Goal: Book appointment/travel/reservation

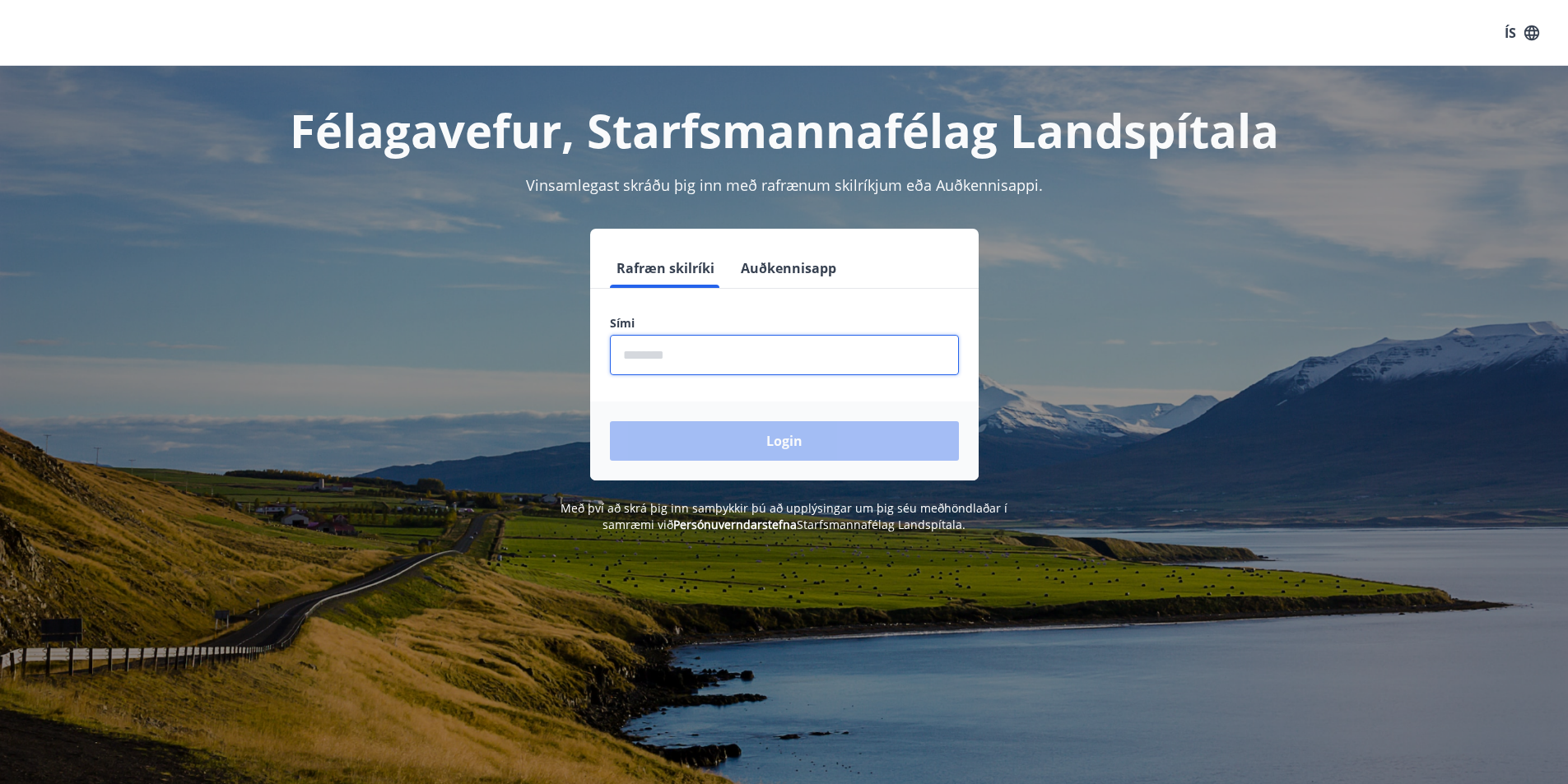
click at [754, 353] on input "phone" at bounding box center [784, 354] width 349 height 40
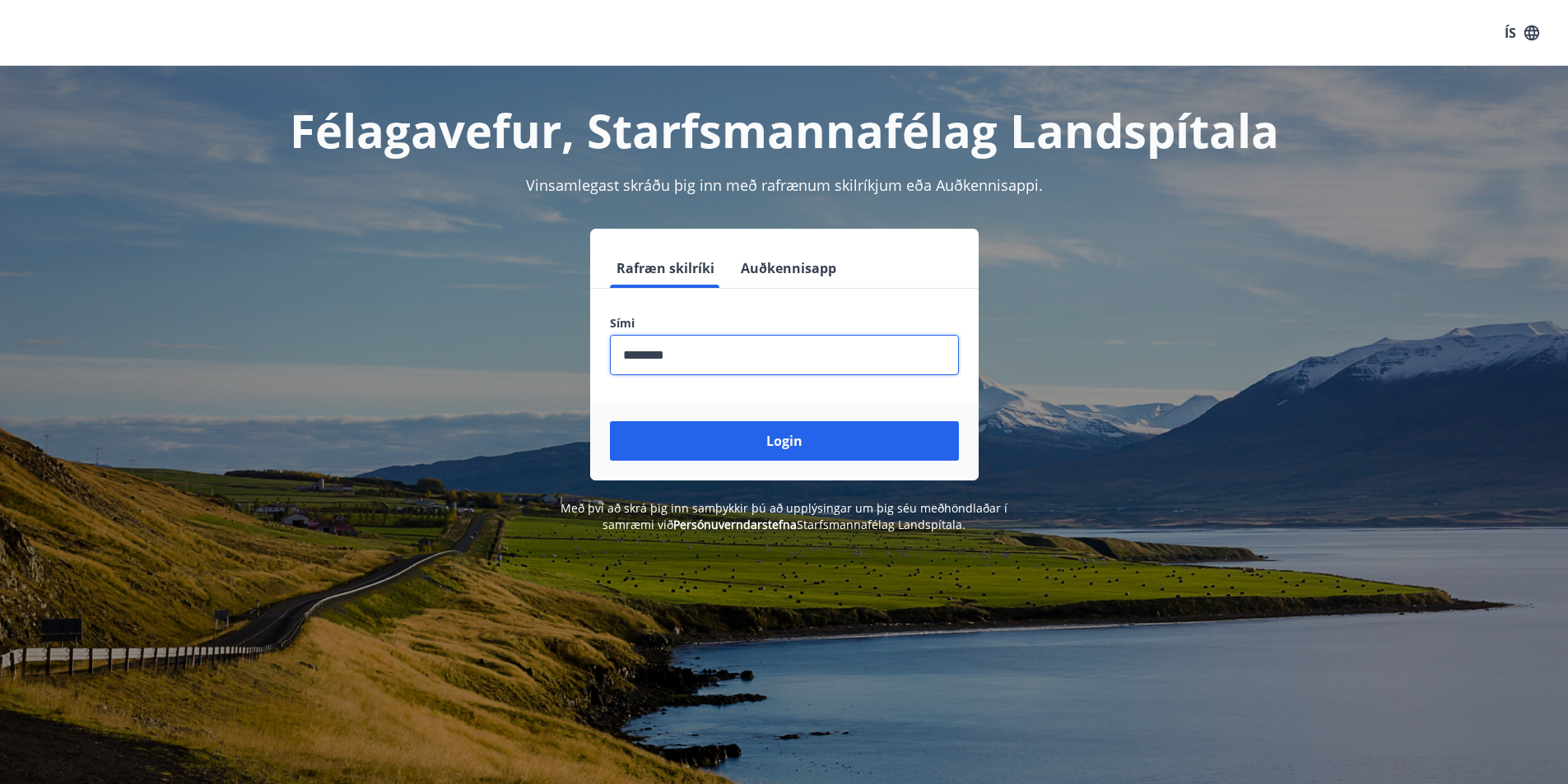
type input "********"
click at [610, 421] on button "Login" at bounding box center [784, 440] width 349 height 39
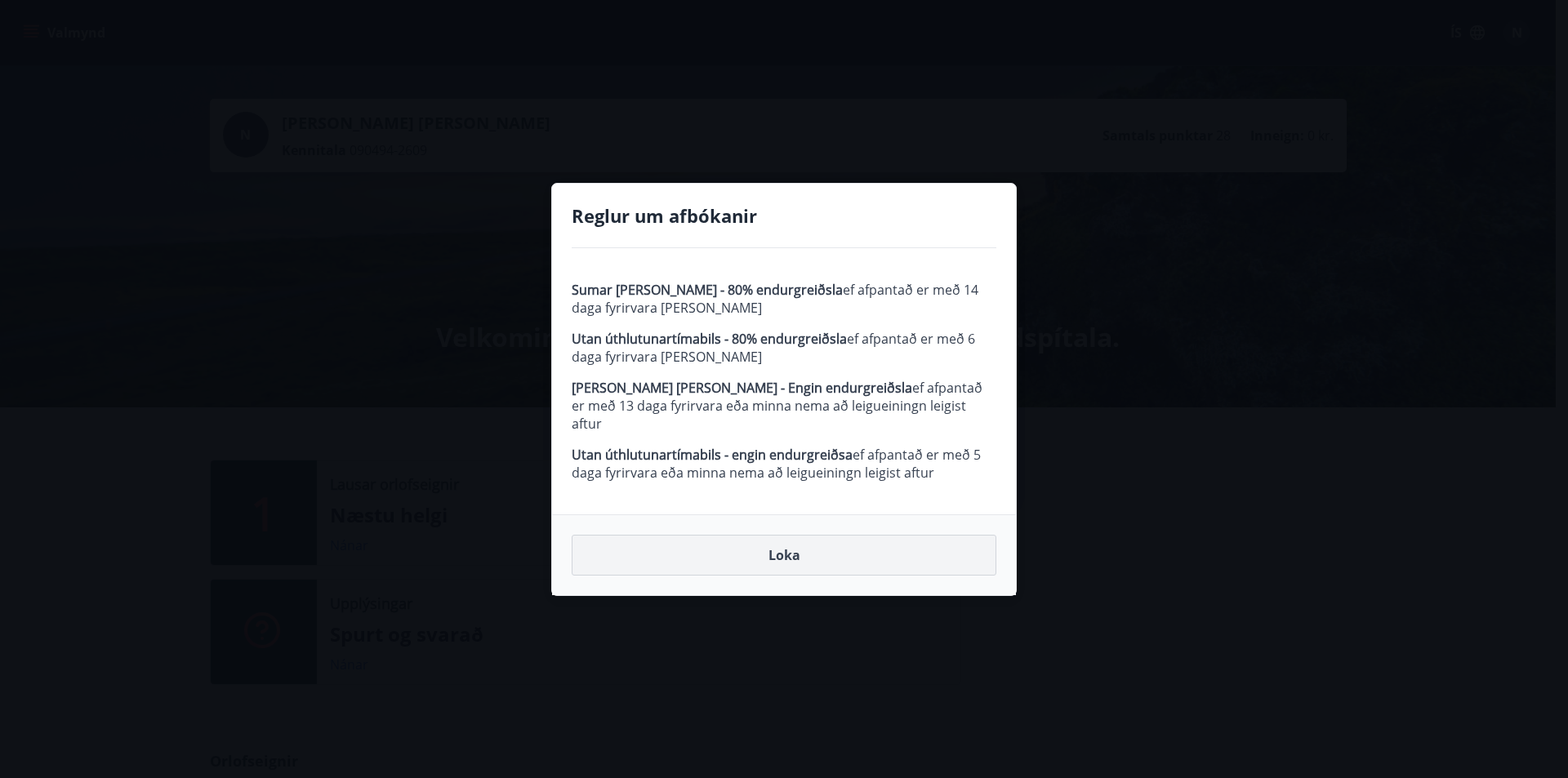
click at [782, 550] on button "Loka" at bounding box center [784, 555] width 425 height 41
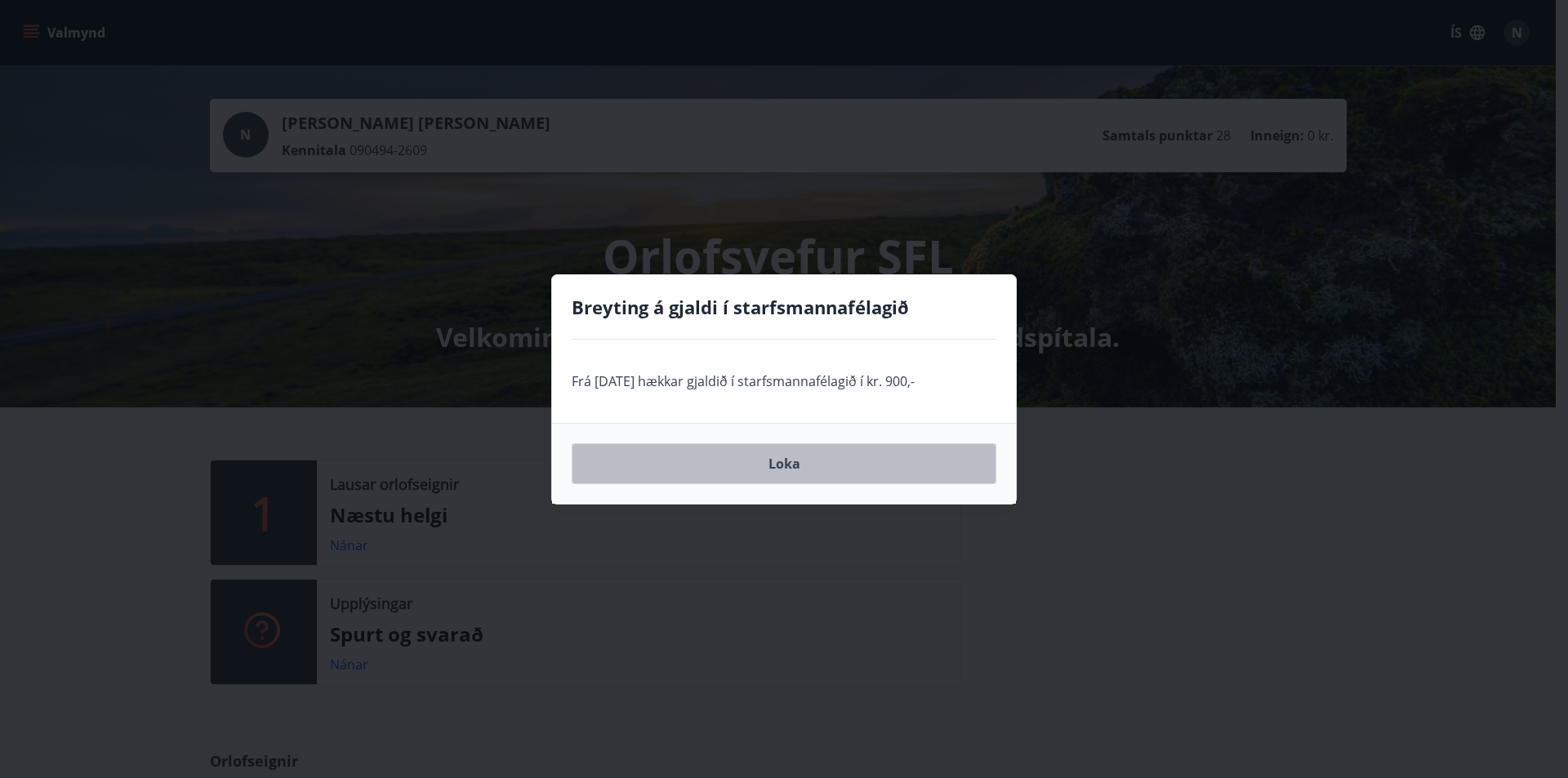
click at [811, 467] on button "Loka" at bounding box center [784, 463] width 425 height 41
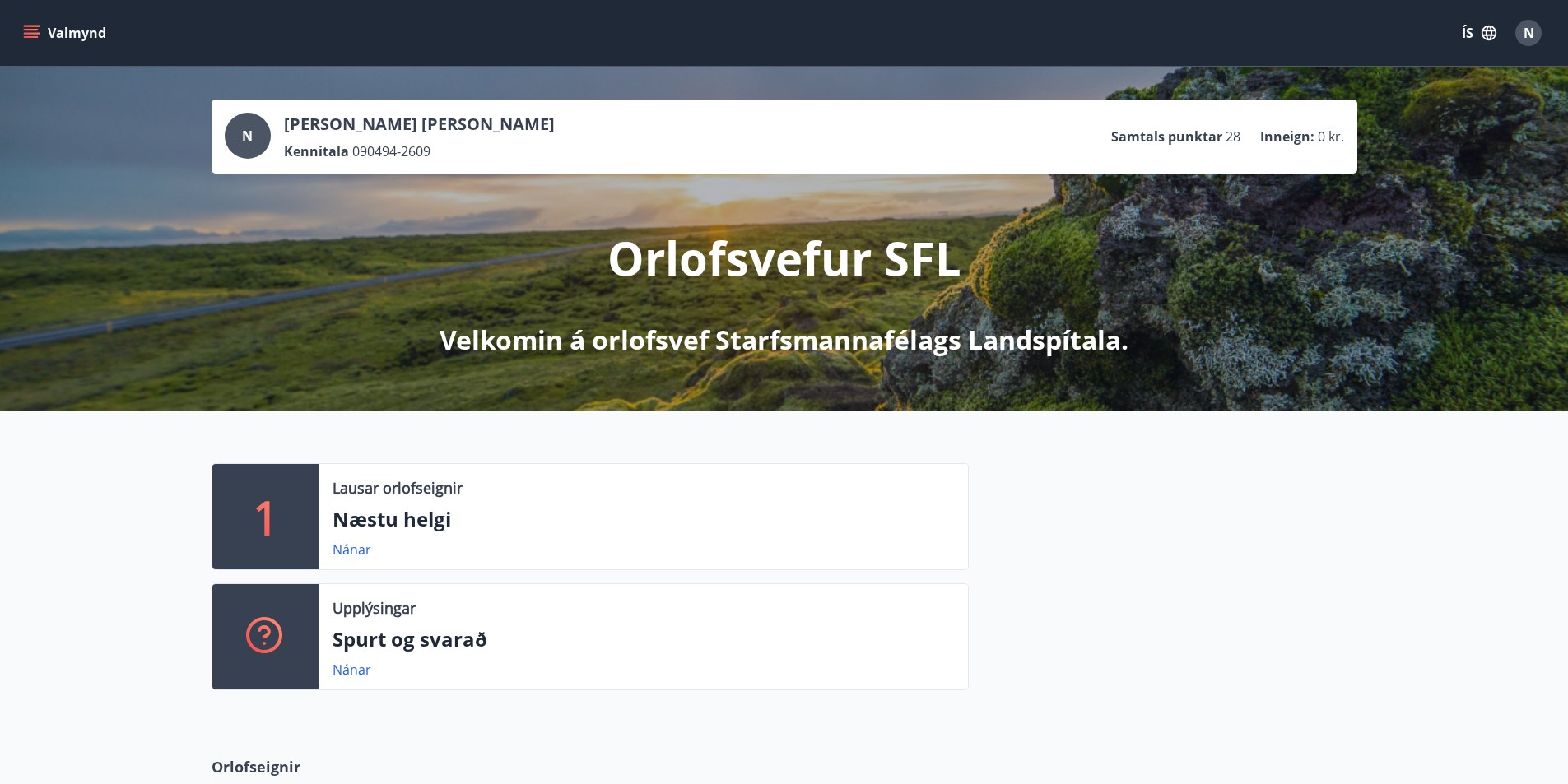
click at [287, 503] on div "1" at bounding box center [266, 517] width 107 height 106
click at [27, 17] on div "Valmynd ÍS N" at bounding box center [784, 33] width 1529 height 39
click at [28, 35] on icon "menu" at bounding box center [31, 33] width 17 height 17
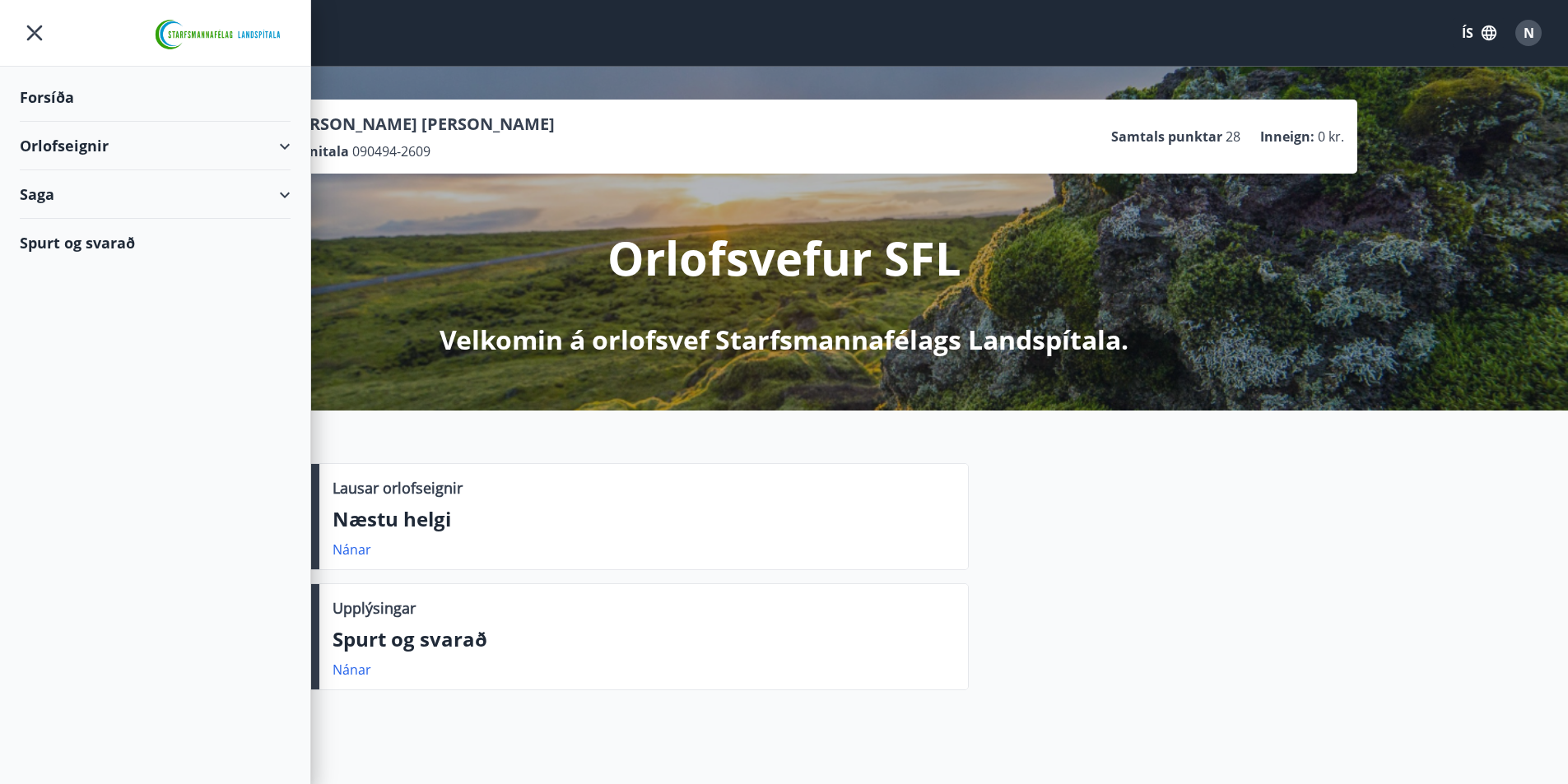
click at [267, 154] on div "Orlofseignir" at bounding box center [155, 146] width 271 height 49
click at [87, 186] on div "Framboð" at bounding box center [155, 187] width 244 height 35
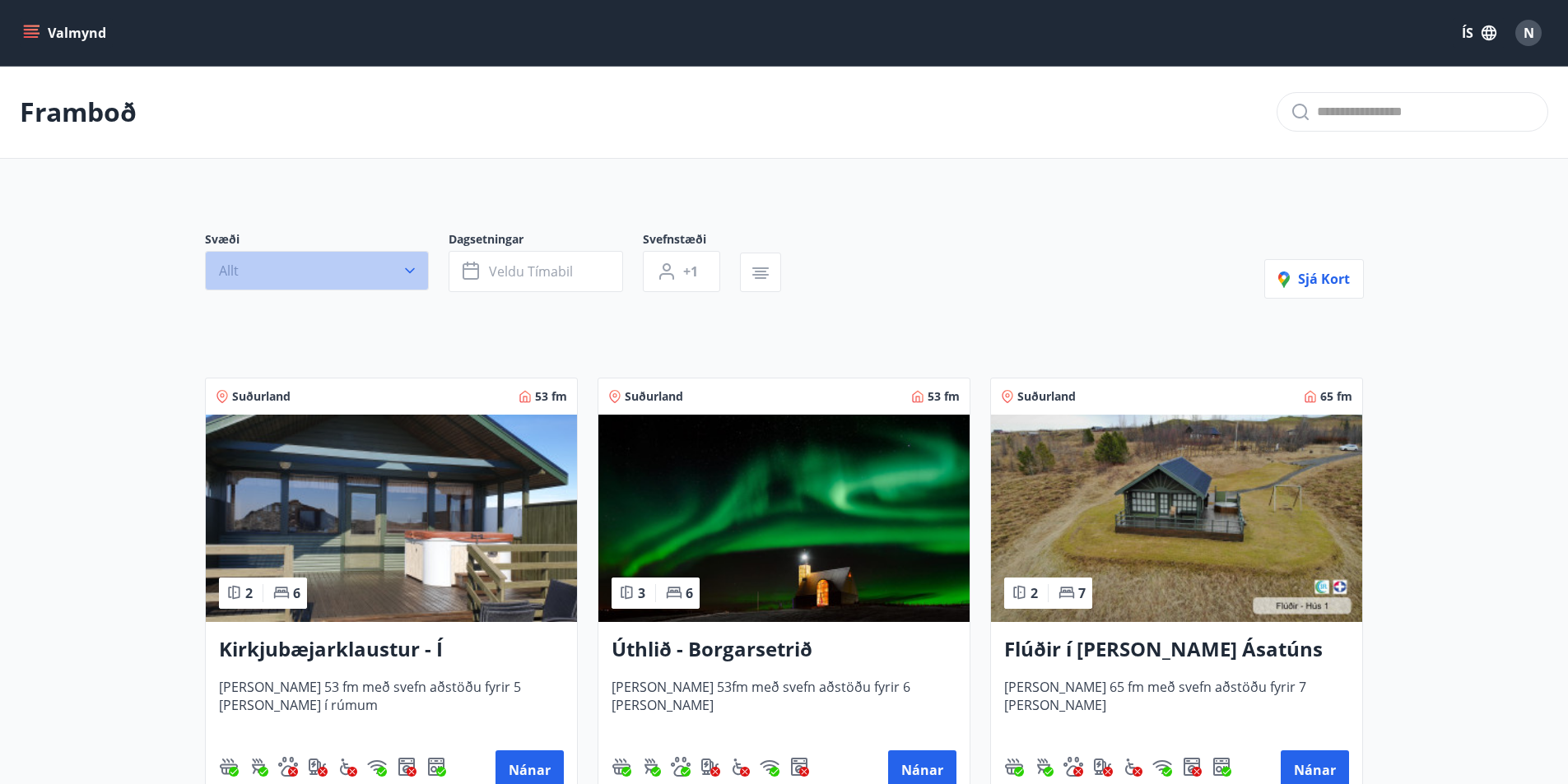
click at [406, 267] on icon "button" at bounding box center [410, 271] width 17 height 17
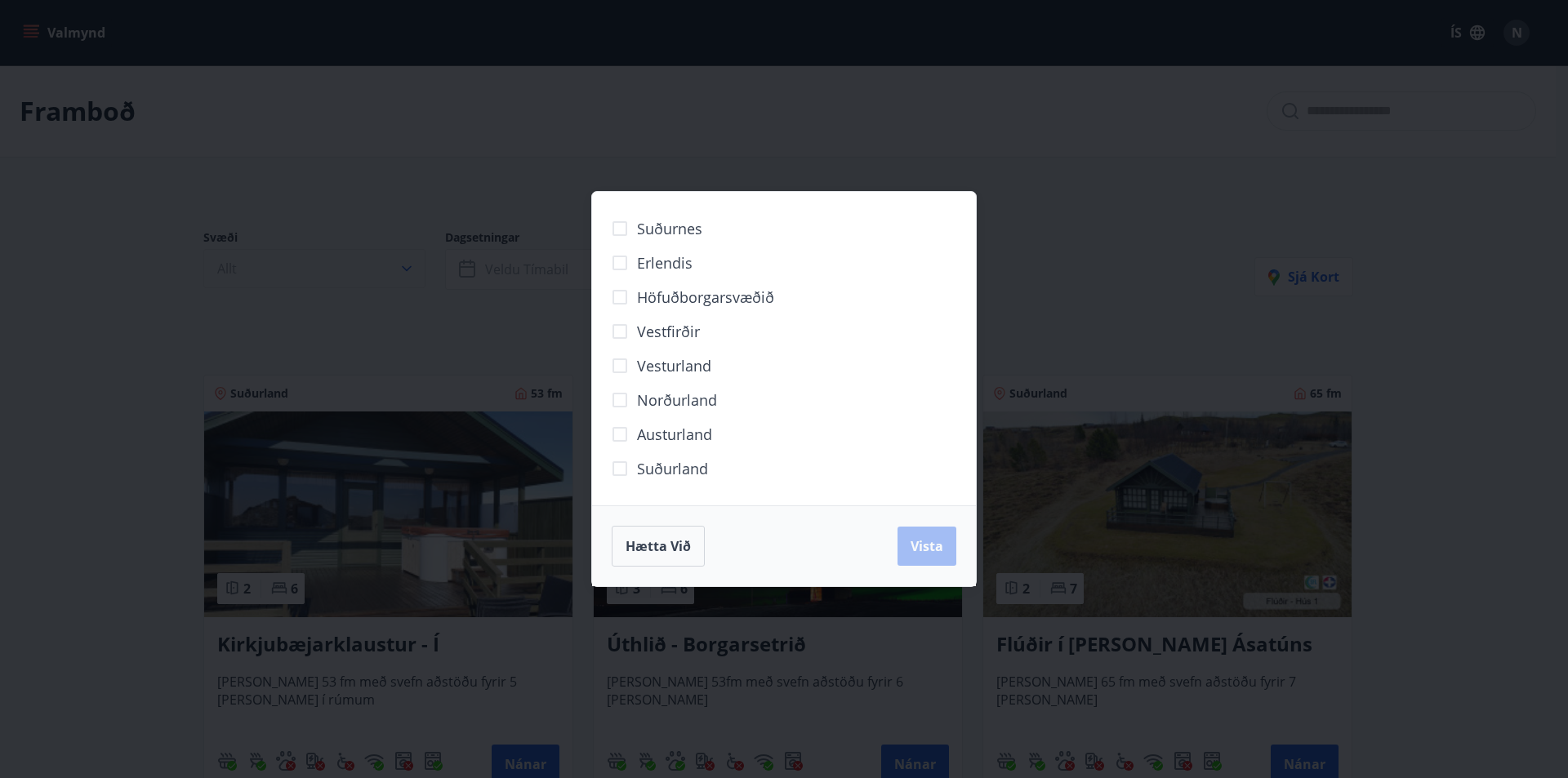
click at [403, 265] on div "Suðurnes Erlendis Höfuðborgarsvæðið Vestfirðir Vesturland Norðurland Austurland…" at bounding box center [784, 389] width 1568 height 778
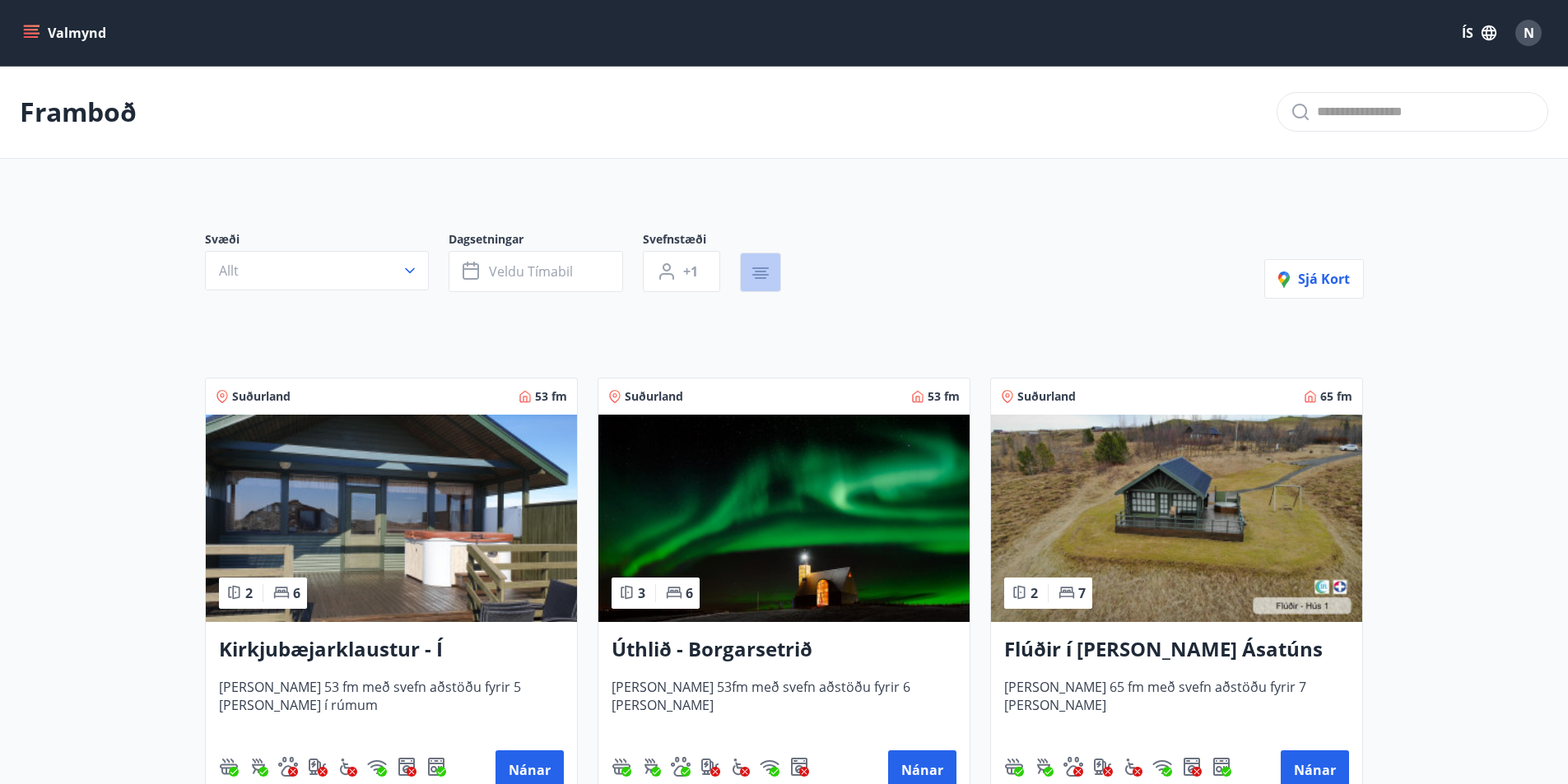
click at [755, 274] on icon "button" at bounding box center [760, 275] width 17 height 2
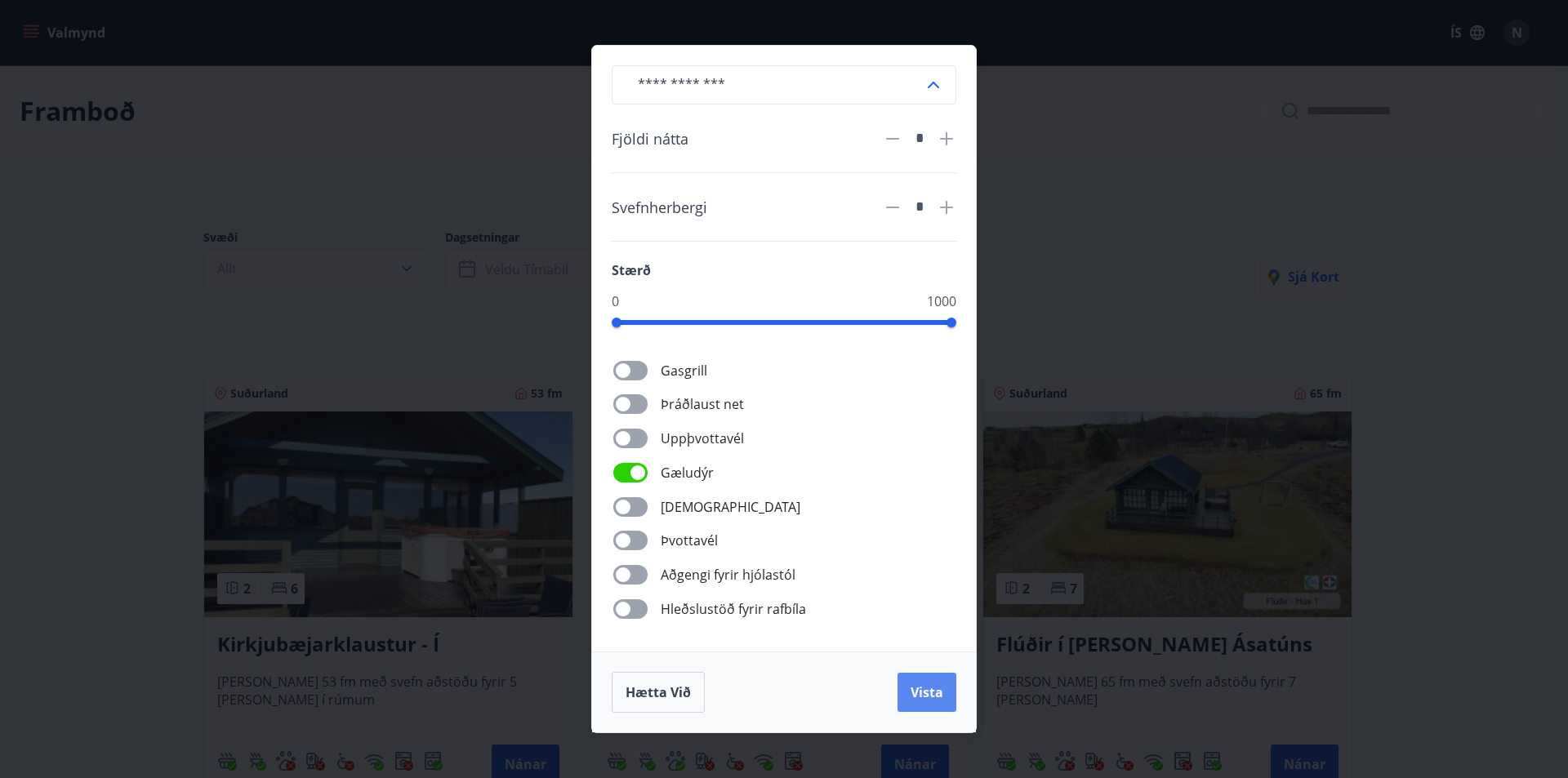
click at [914, 694] on span "Vista" at bounding box center [926, 693] width 33 height 18
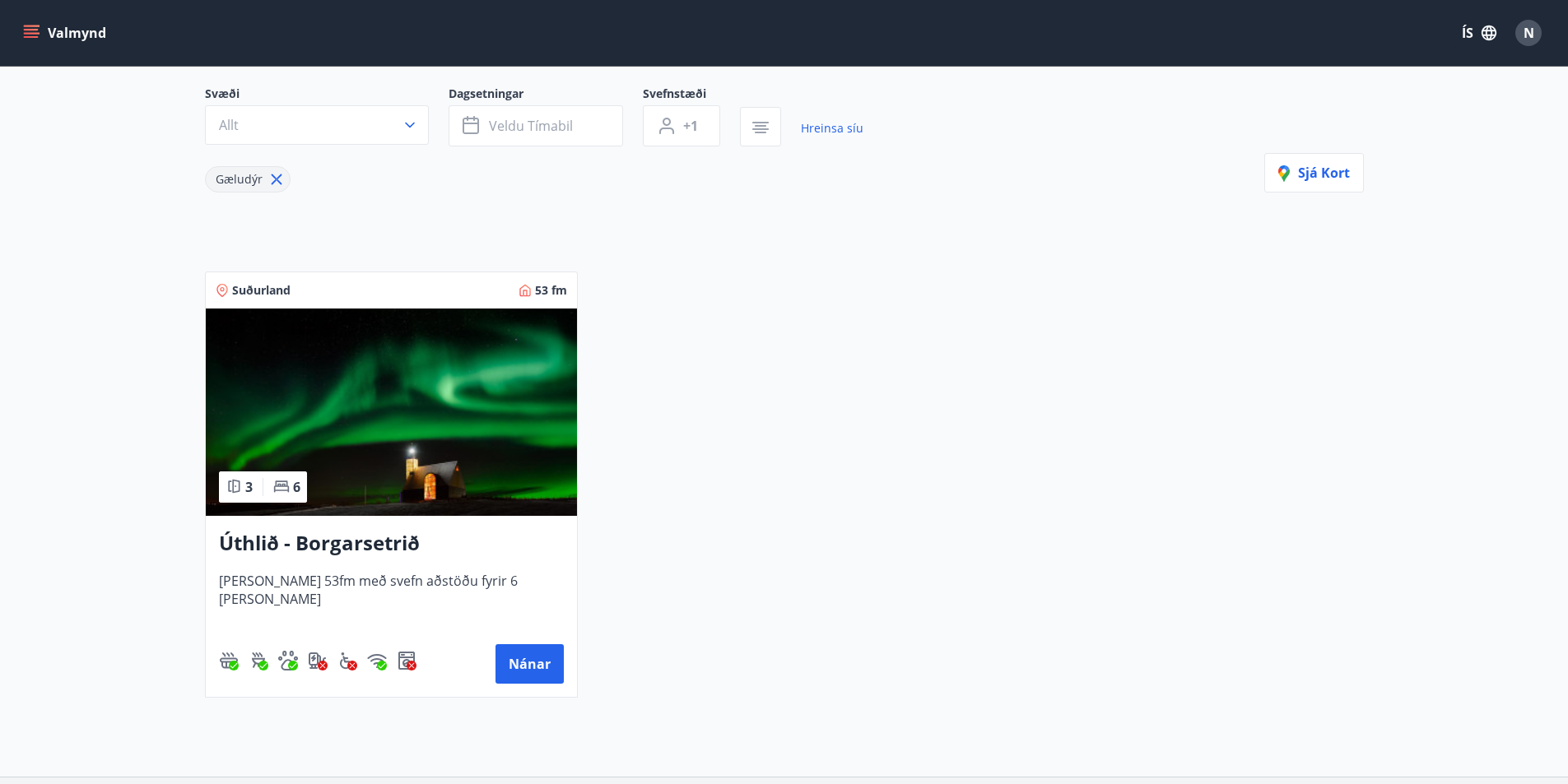
scroll to position [164, 0]
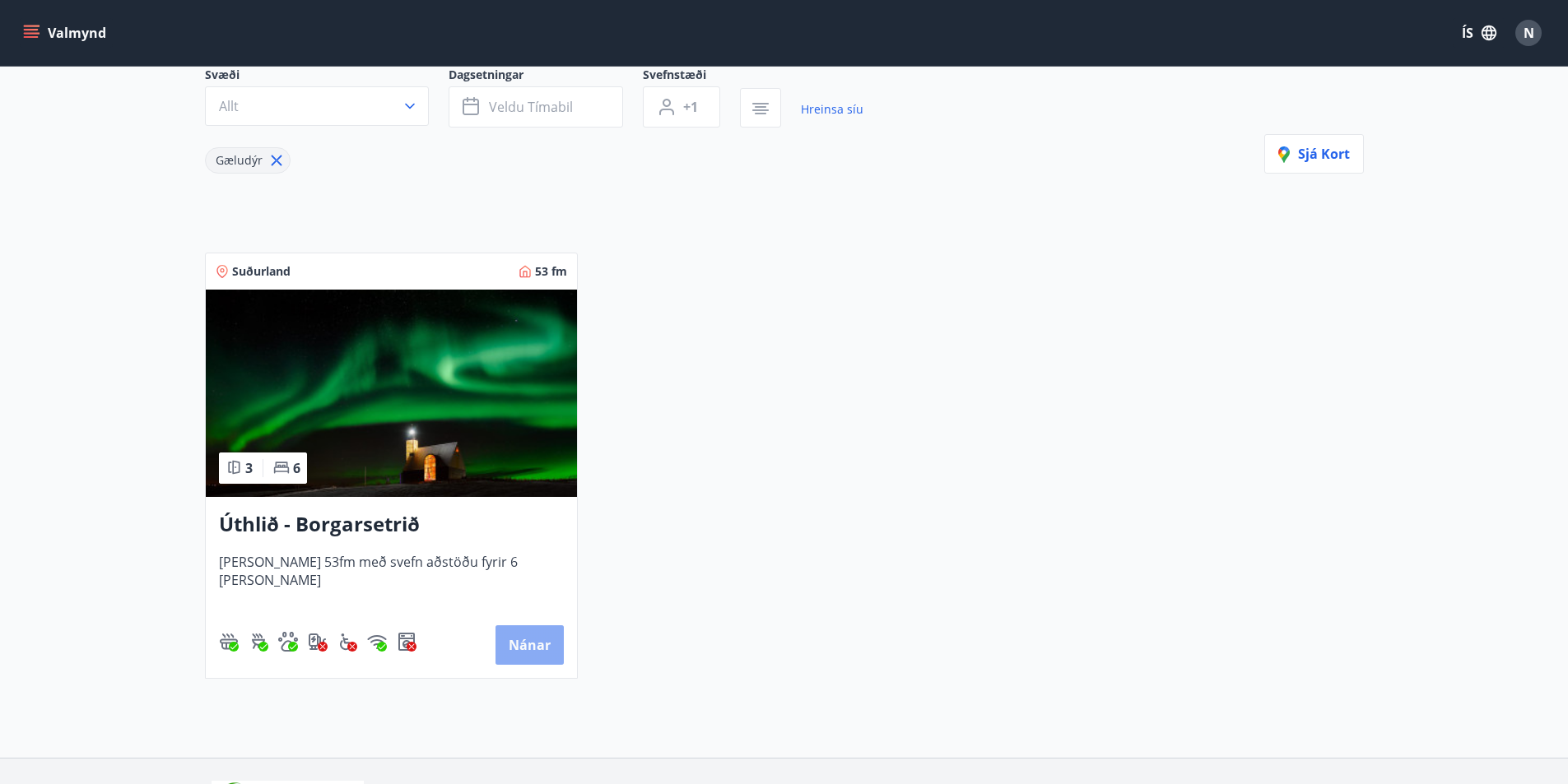
click at [509, 637] on button "Nánar" at bounding box center [529, 645] width 68 height 39
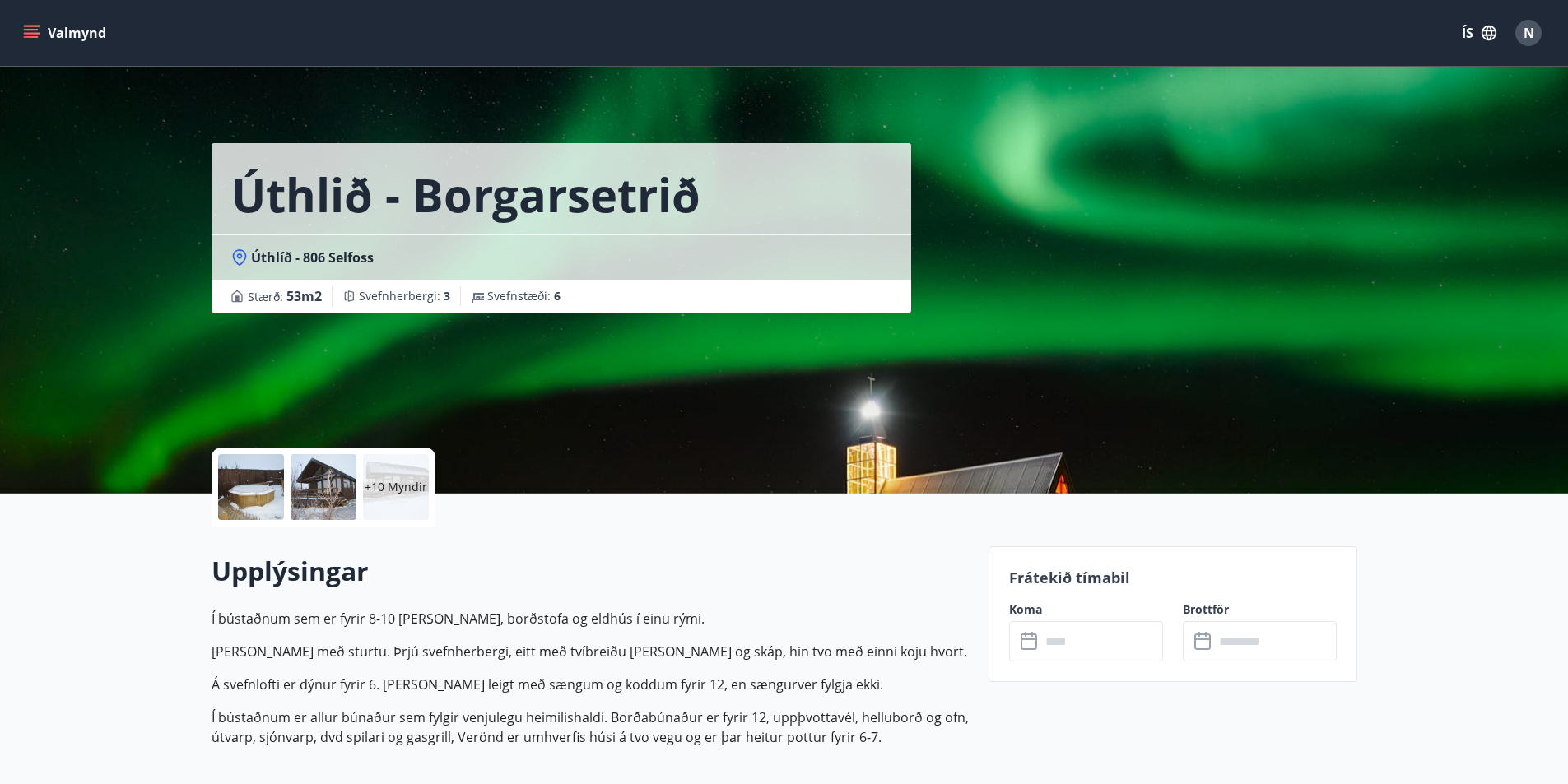
click at [258, 462] on div at bounding box center [251, 487] width 66 height 66
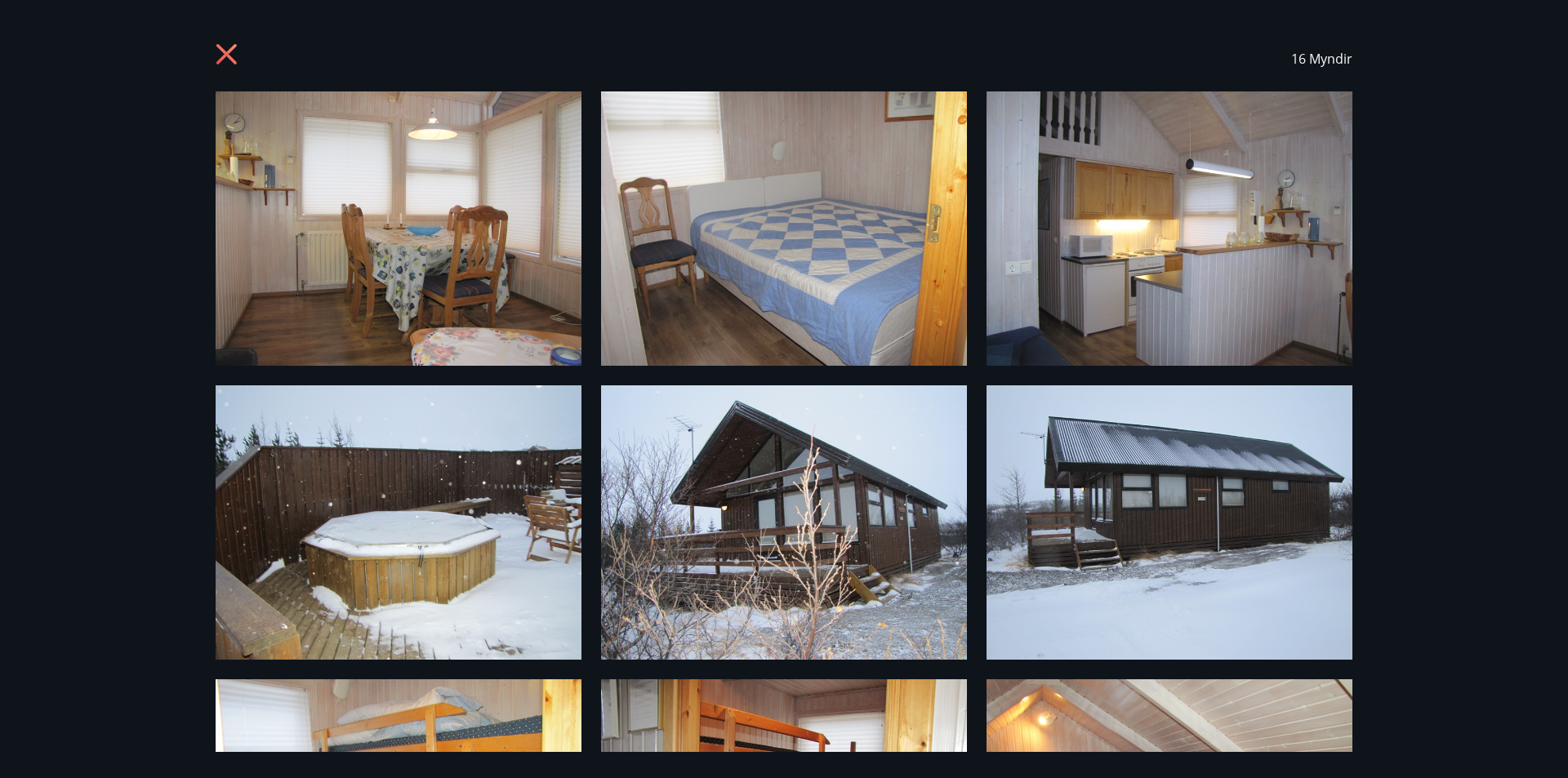
click at [227, 56] on icon at bounding box center [227, 54] width 4 height 4
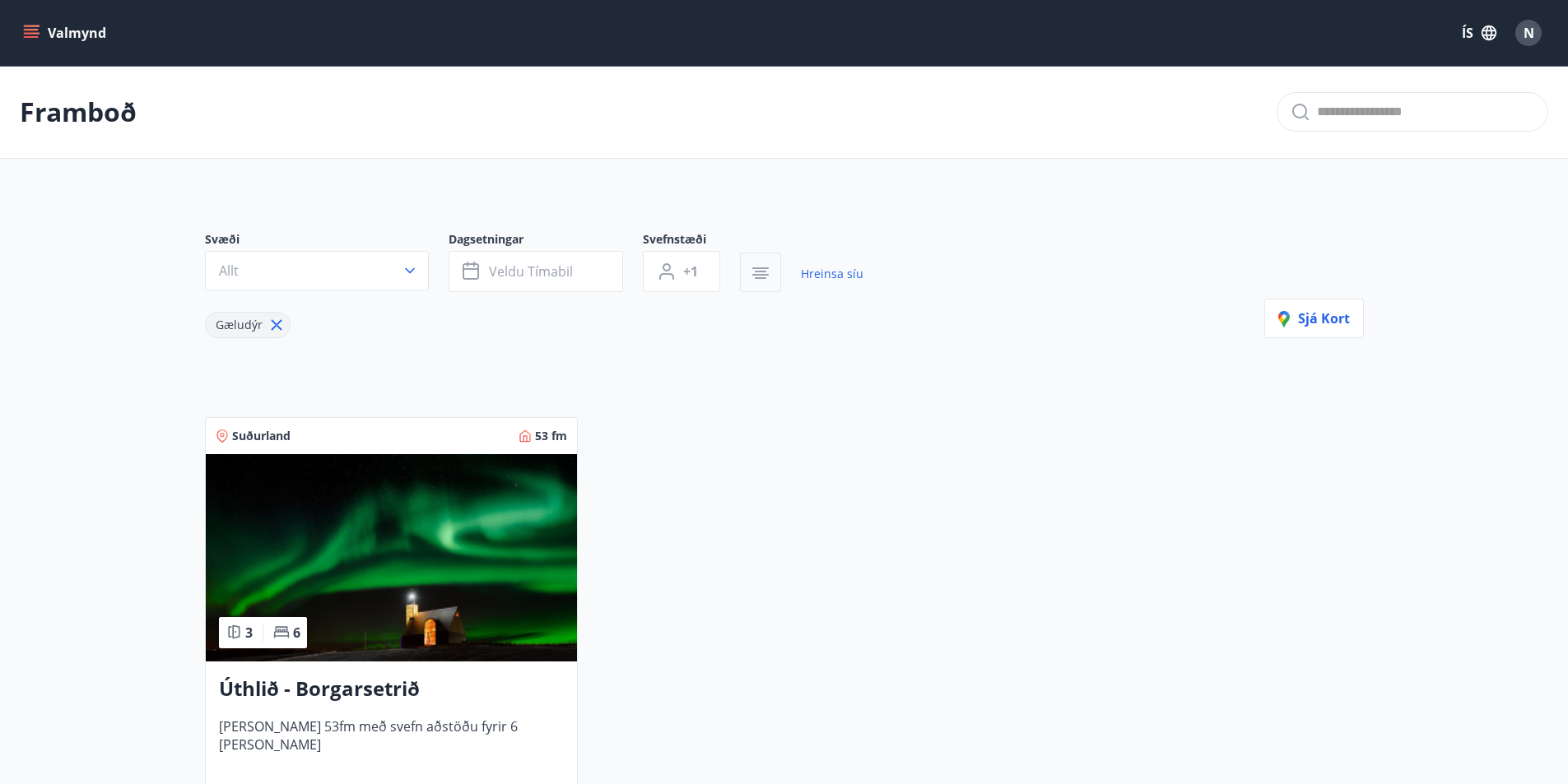
click at [769, 274] on icon "button" at bounding box center [760, 273] width 20 height 20
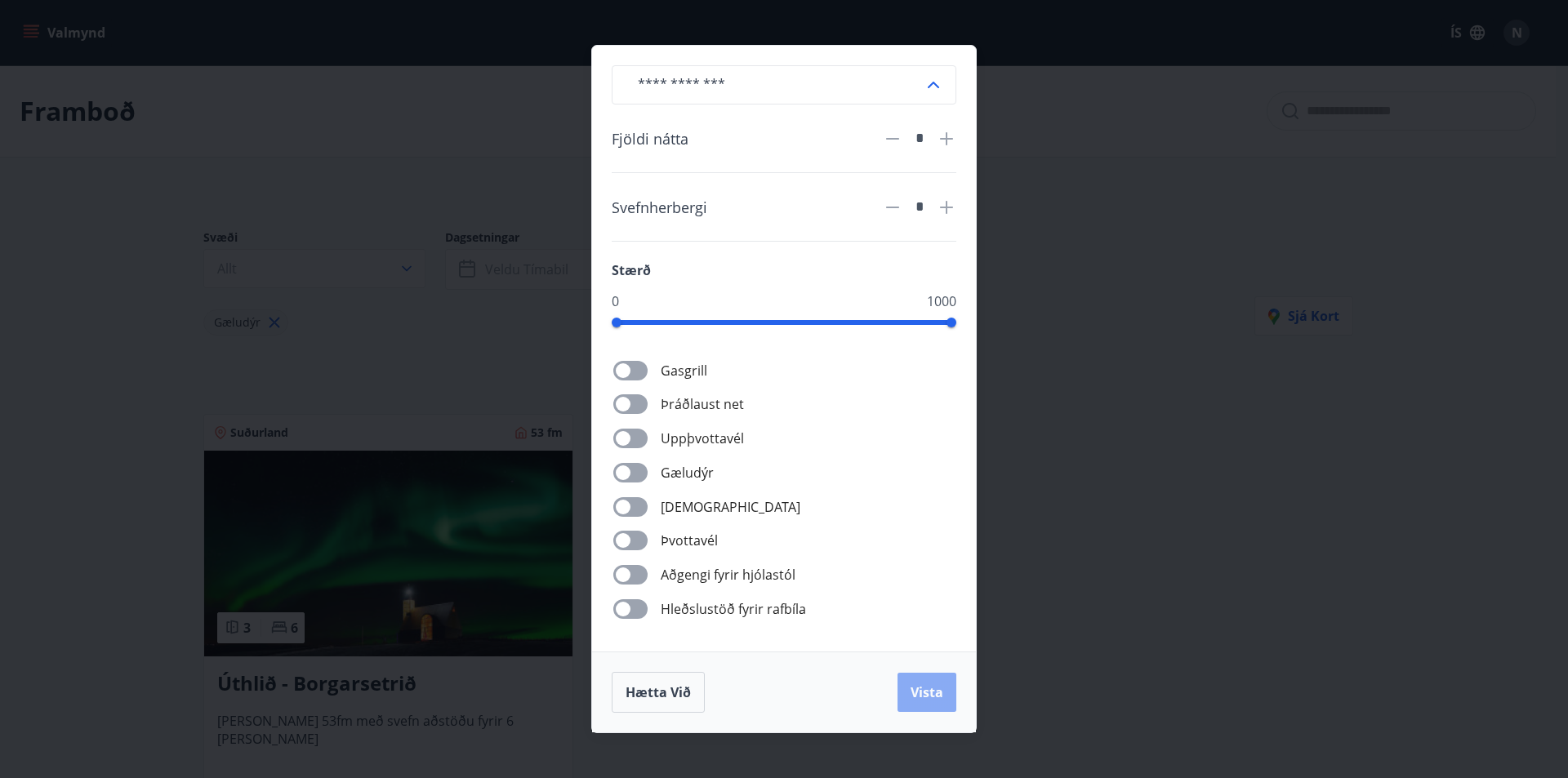
click at [944, 702] on button "Vista" at bounding box center [926, 693] width 59 height 39
